Goal: Transaction & Acquisition: Purchase product/service

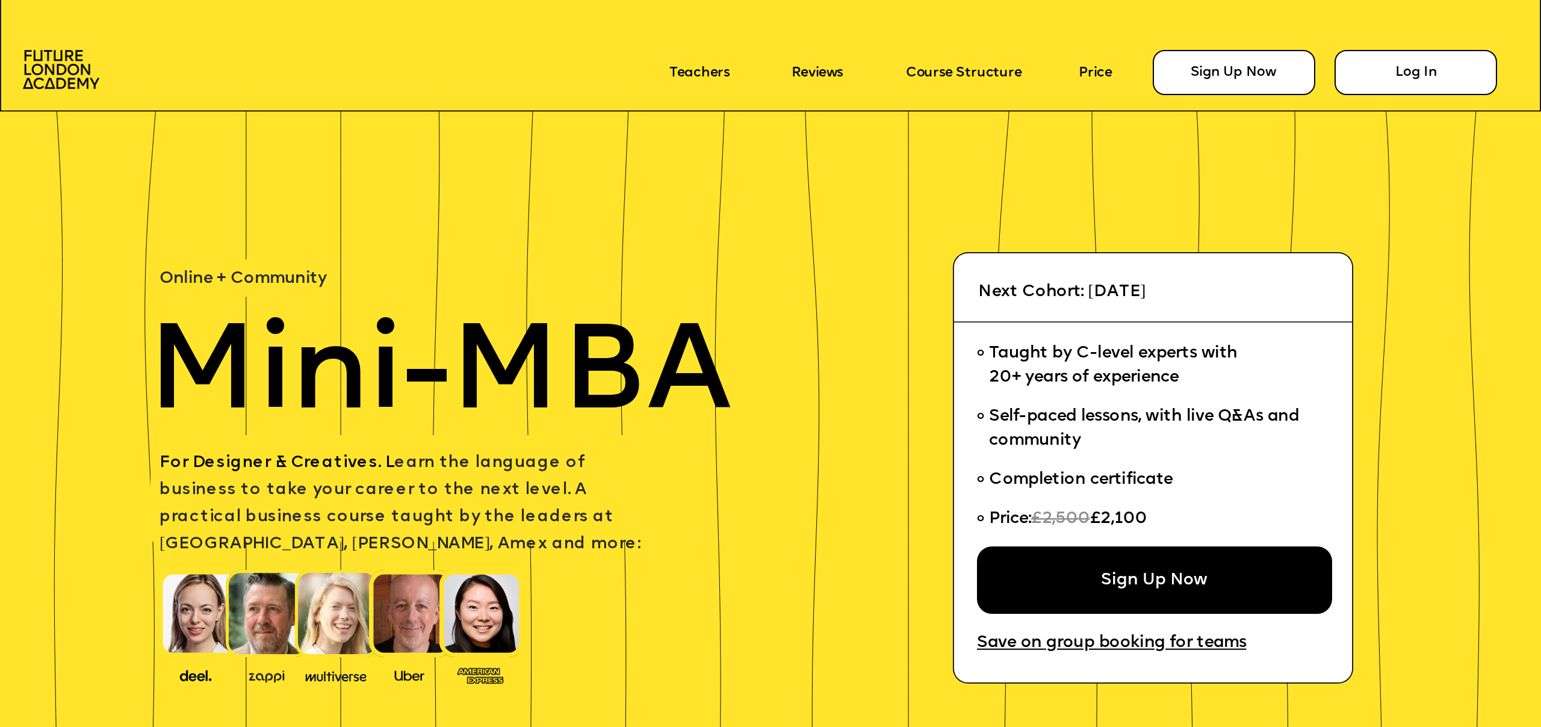
scroll to position [3, 0]
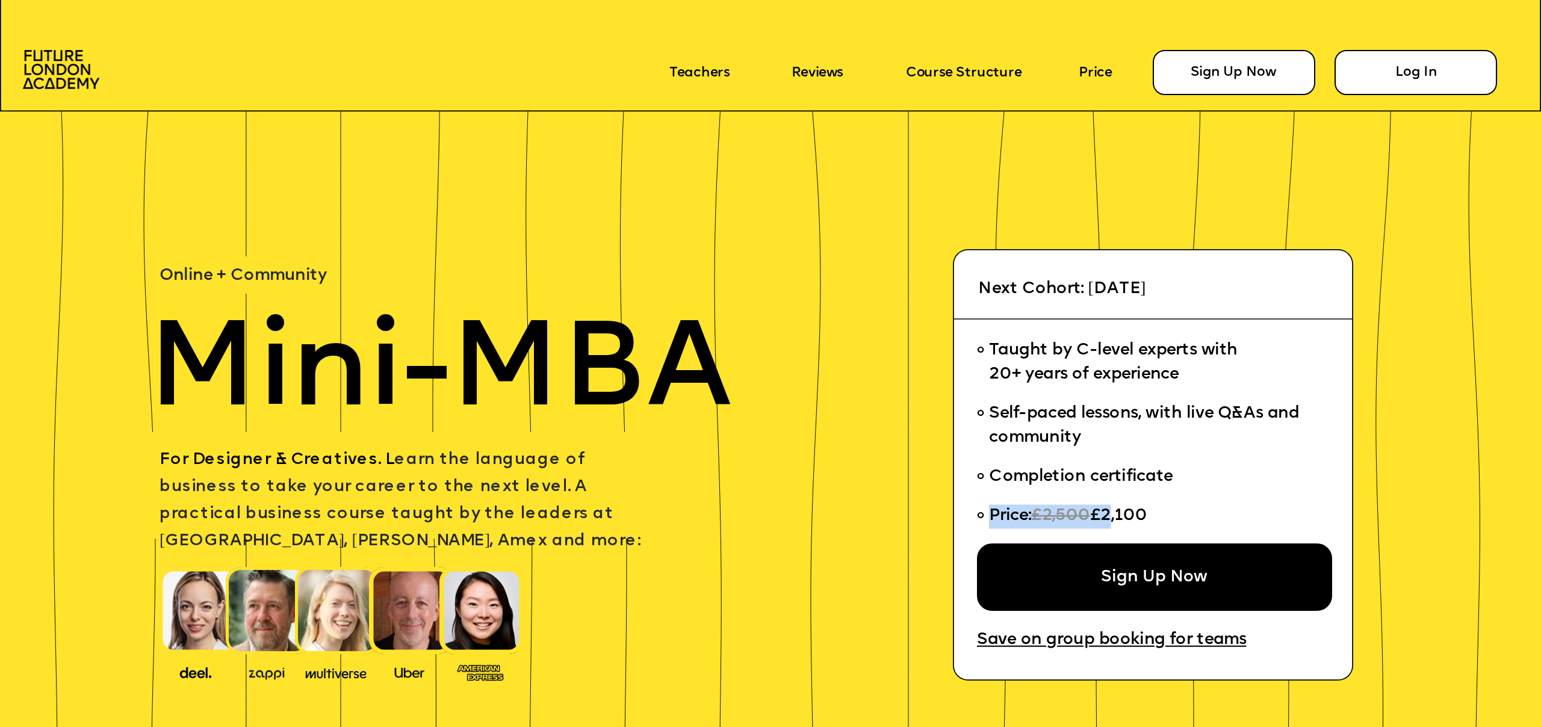
drag, startPoint x: 1129, startPoint y: 515, endPoint x: 1108, endPoint y: 518, distance: 21.2
click at [1108, 518] on li "Price: £2,500 £2,100" at bounding box center [1147, 520] width 340 height 47
drag, startPoint x: 1142, startPoint y: 515, endPoint x: 1113, endPoint y: 520, distance: 29.3
click at [1141, 515] on span "£2,100" at bounding box center [1117, 515] width 57 height 17
drag, startPoint x: 1114, startPoint y: 517, endPoint x: 1151, endPoint y: 515, distance: 38.0
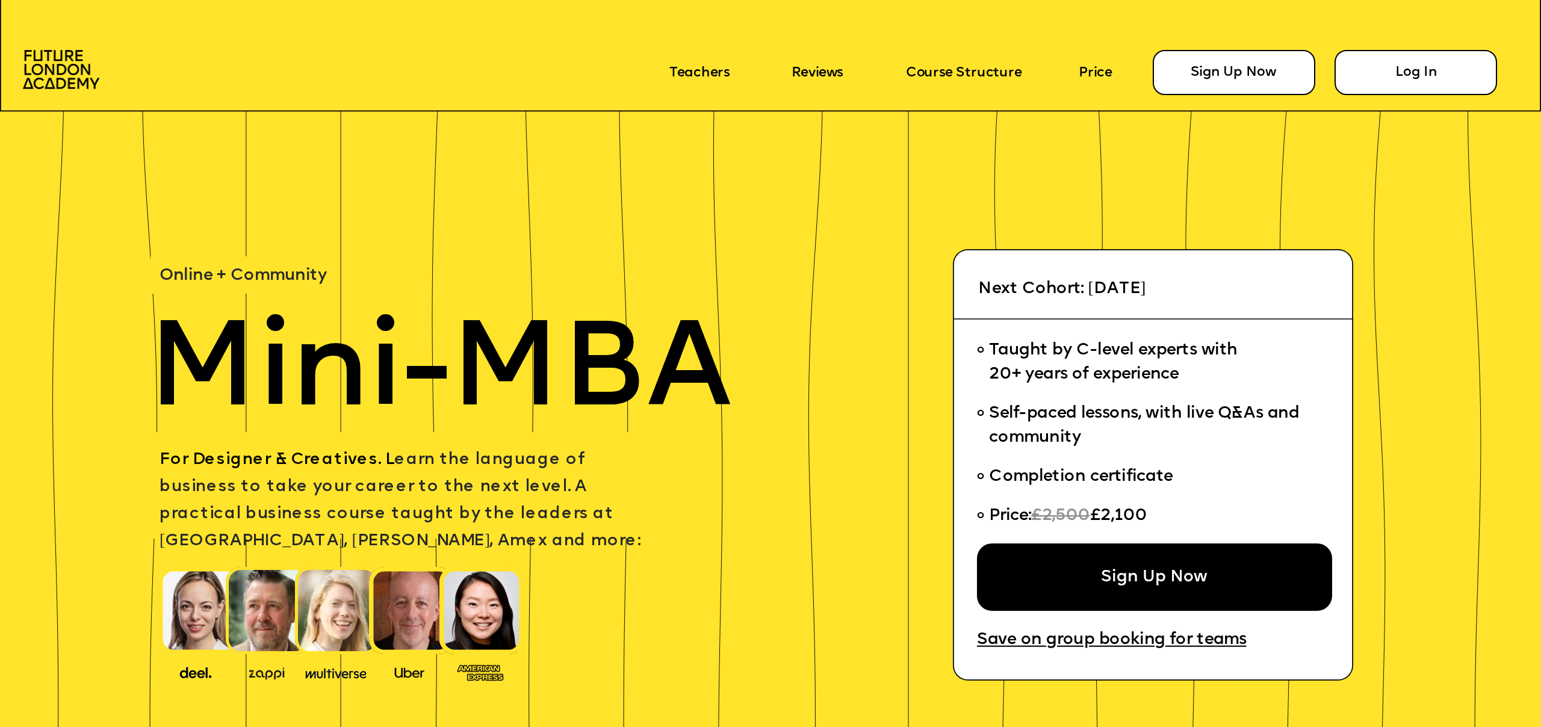
click at [1147, 515] on span "£2,100" at bounding box center [1117, 515] width 57 height 17
copy span "£2,100"
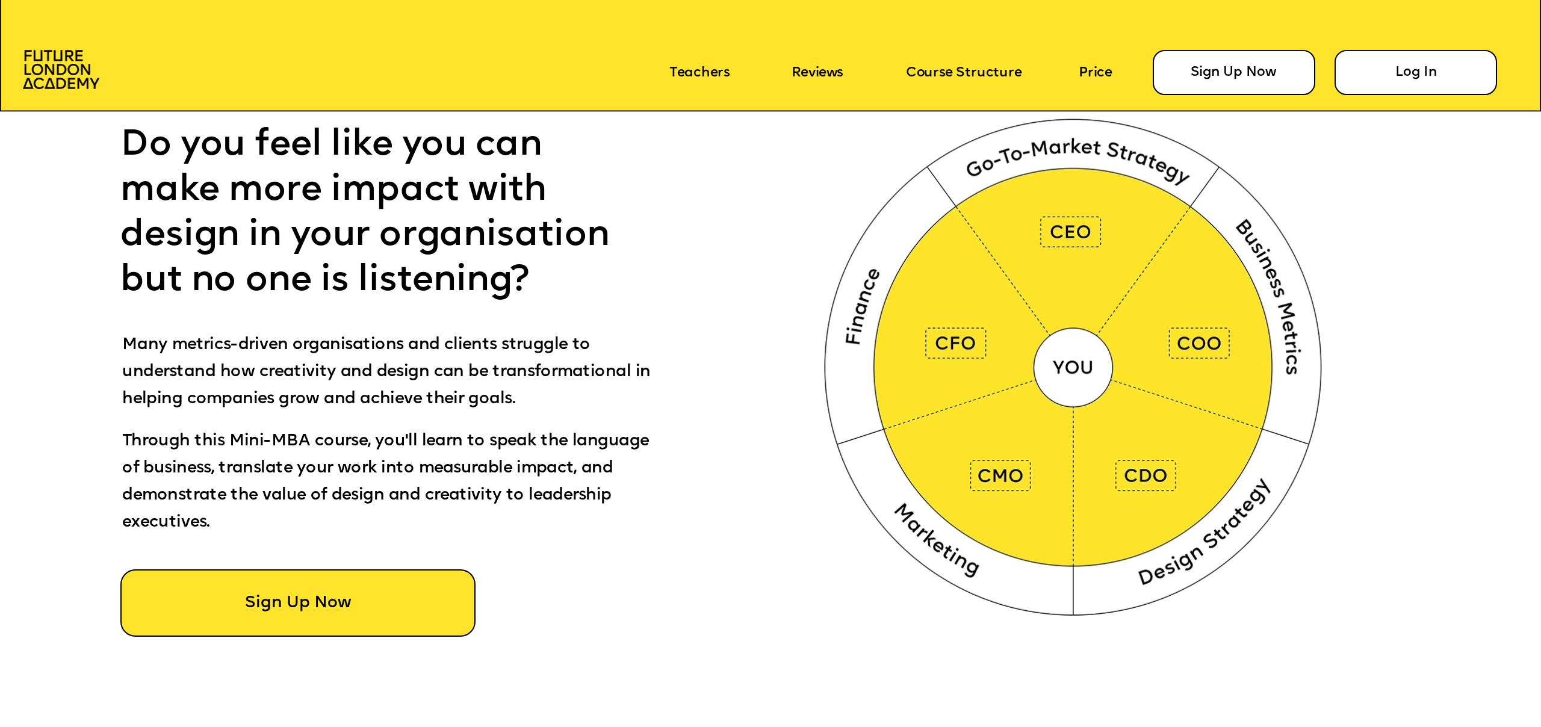
scroll to position [1066, 0]
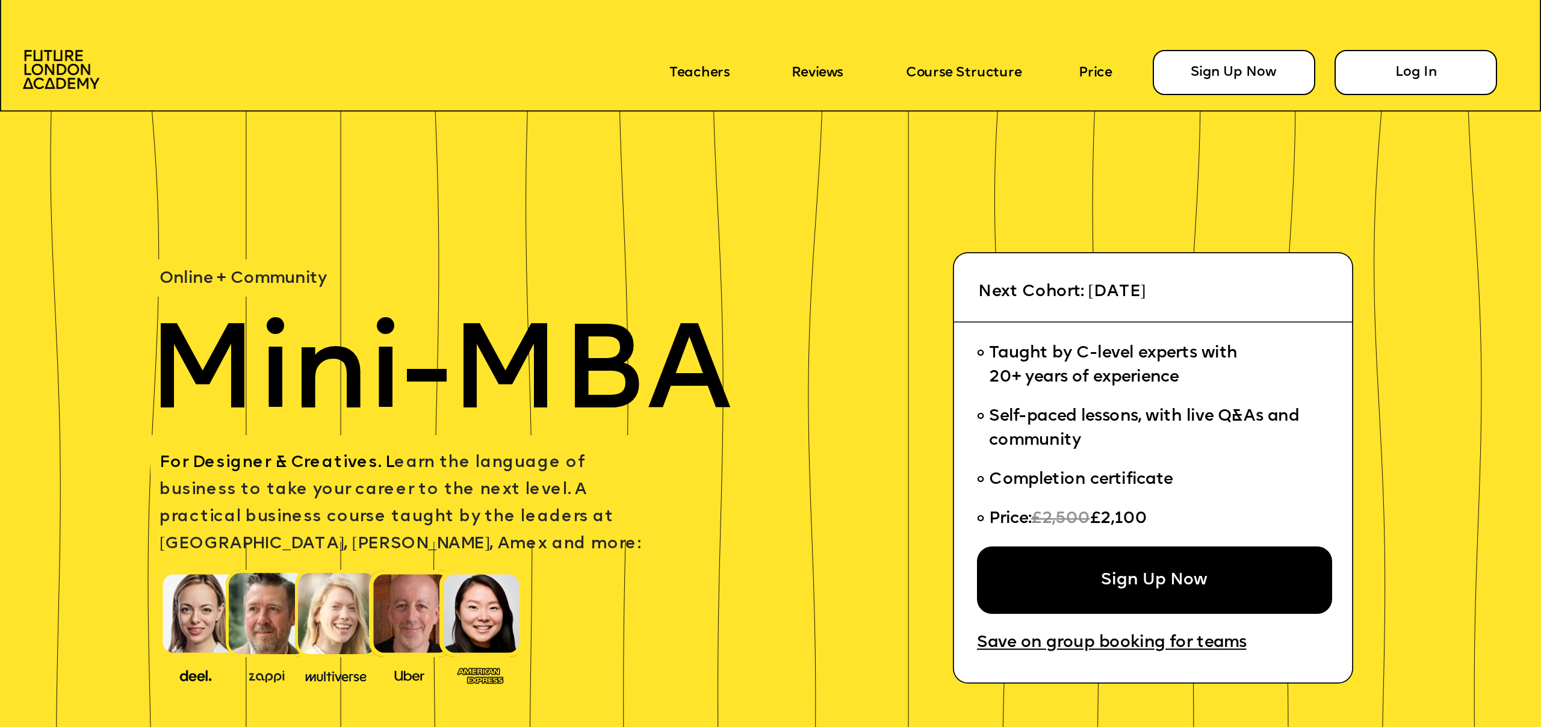
scroll to position [4868, 0]
